Goal: Find specific page/section: Find specific page/section

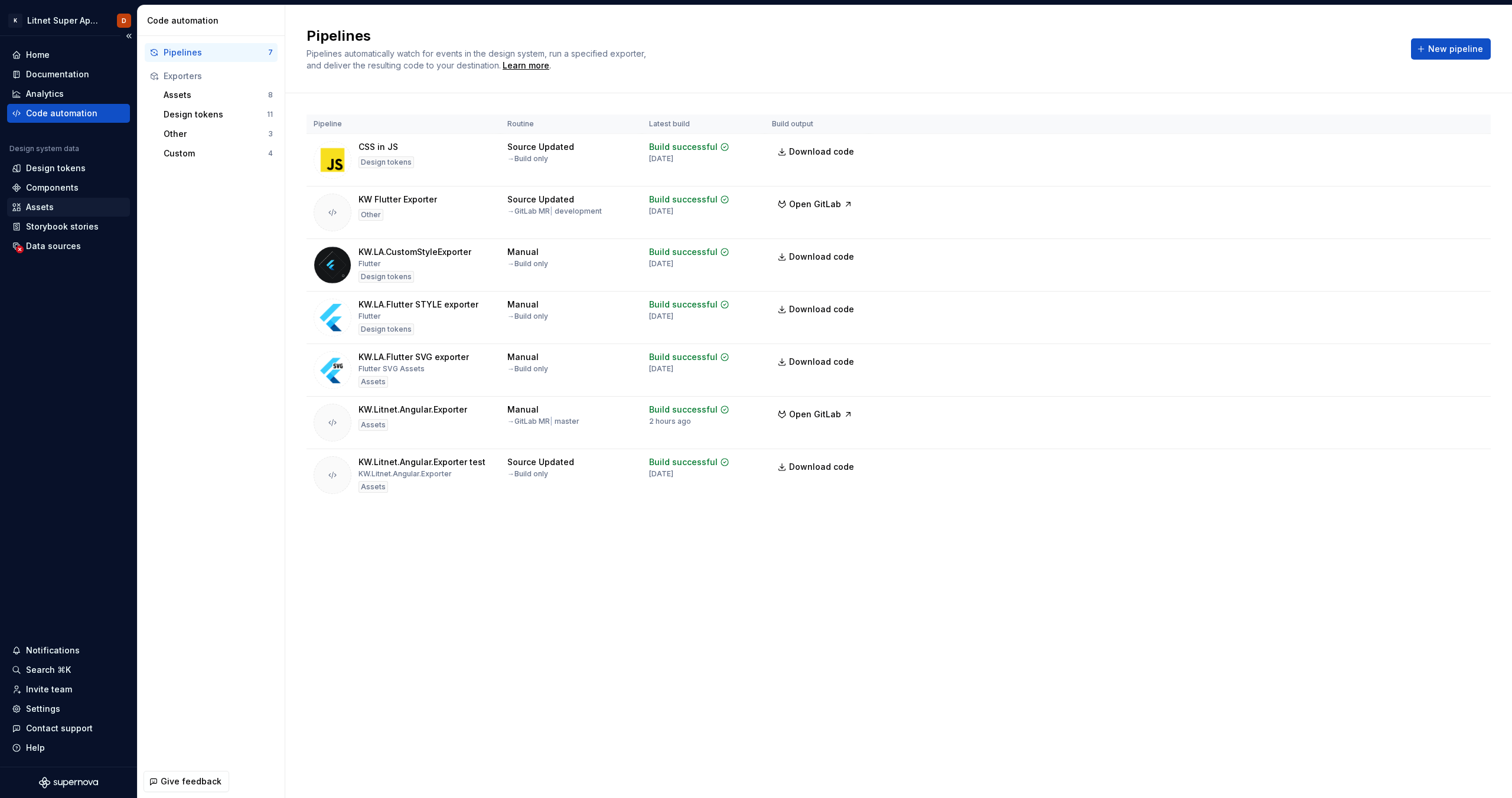
click at [62, 205] on div "Assets" at bounding box center [68, 207] width 113 height 12
